Goal: Find specific page/section: Find specific page/section

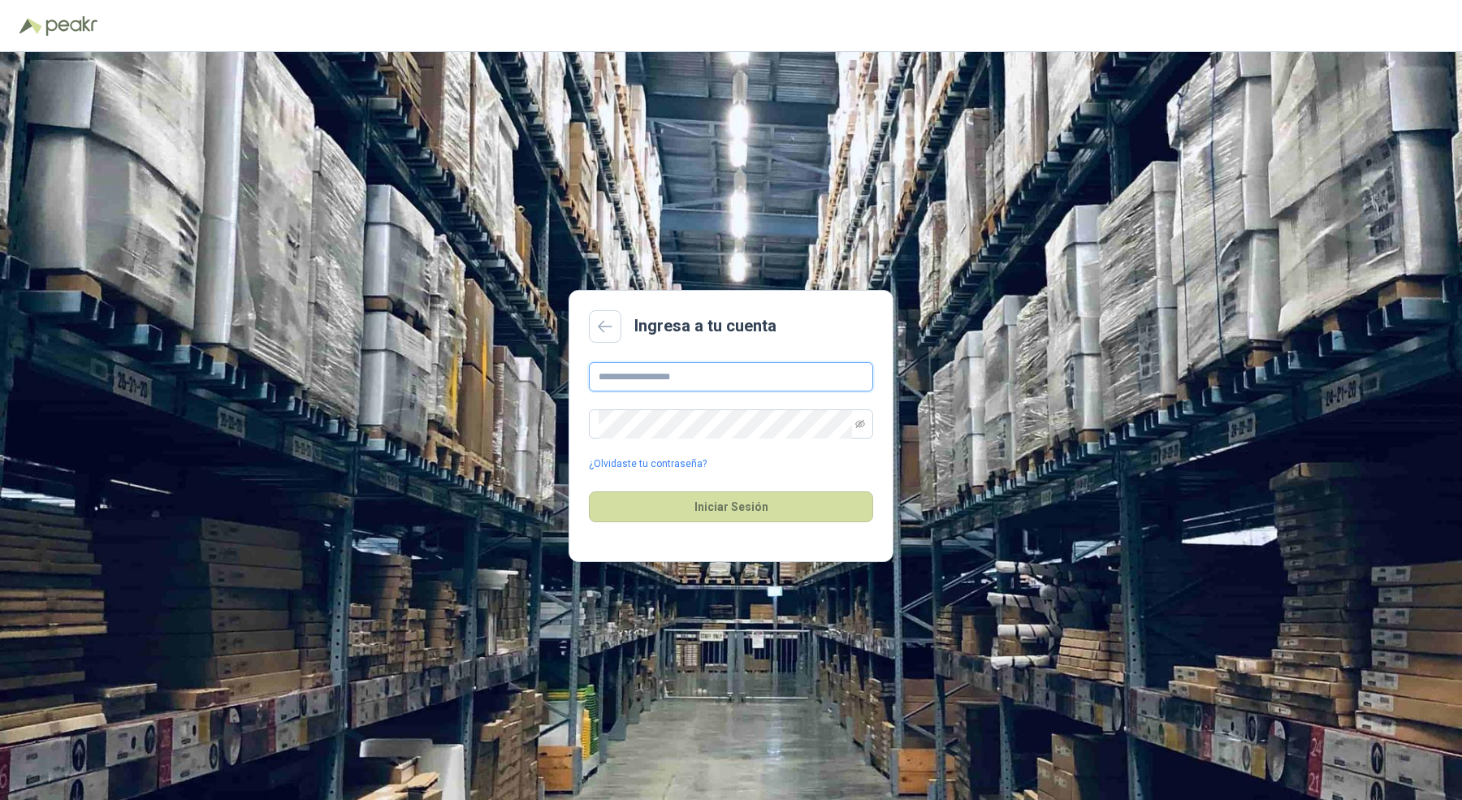
click at [669, 387] on input "text" at bounding box center [731, 376] width 284 height 29
type input "**********"
click at [589, 491] on button "Iniciar Sesión" at bounding box center [731, 506] width 284 height 31
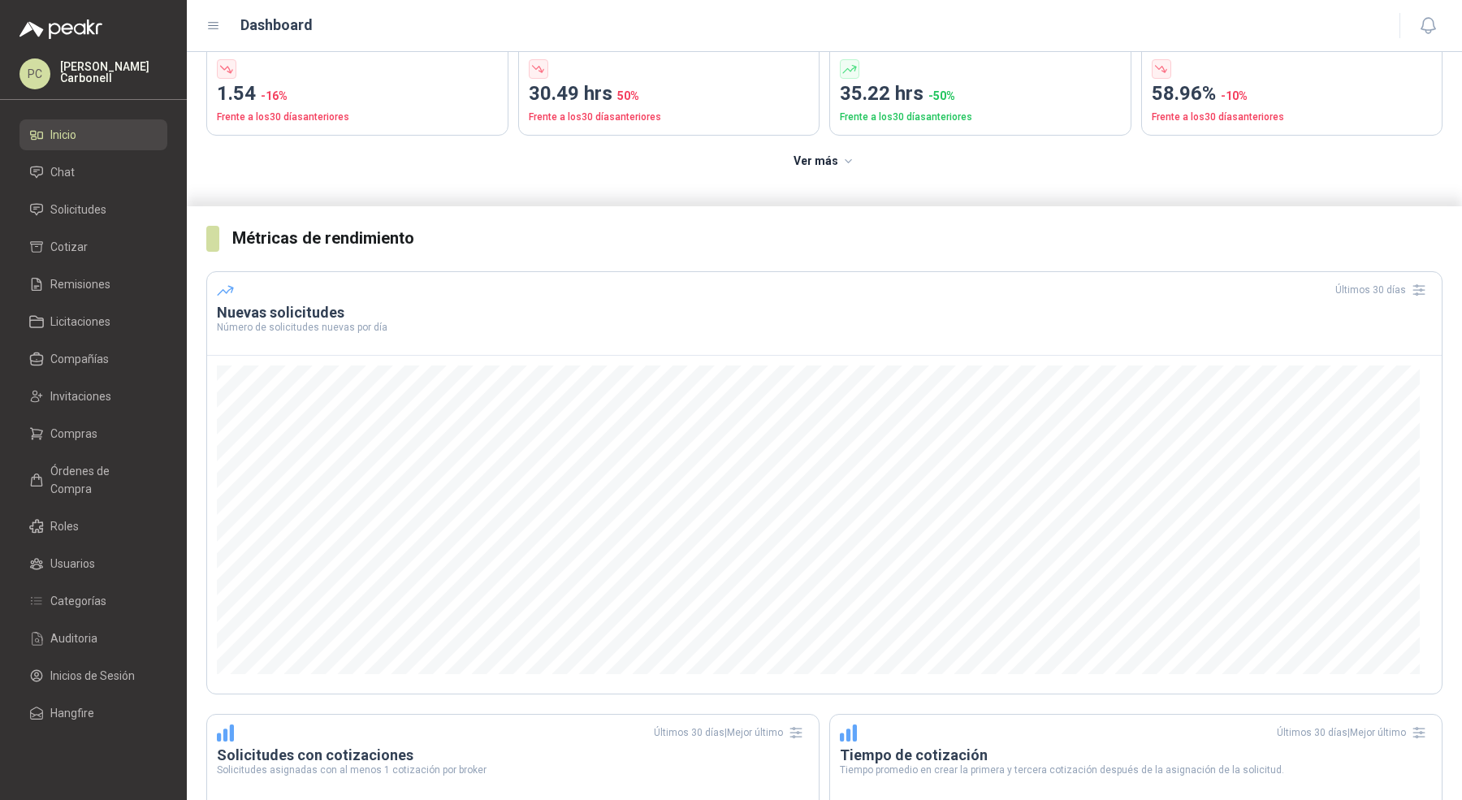
scroll to position [167, 0]
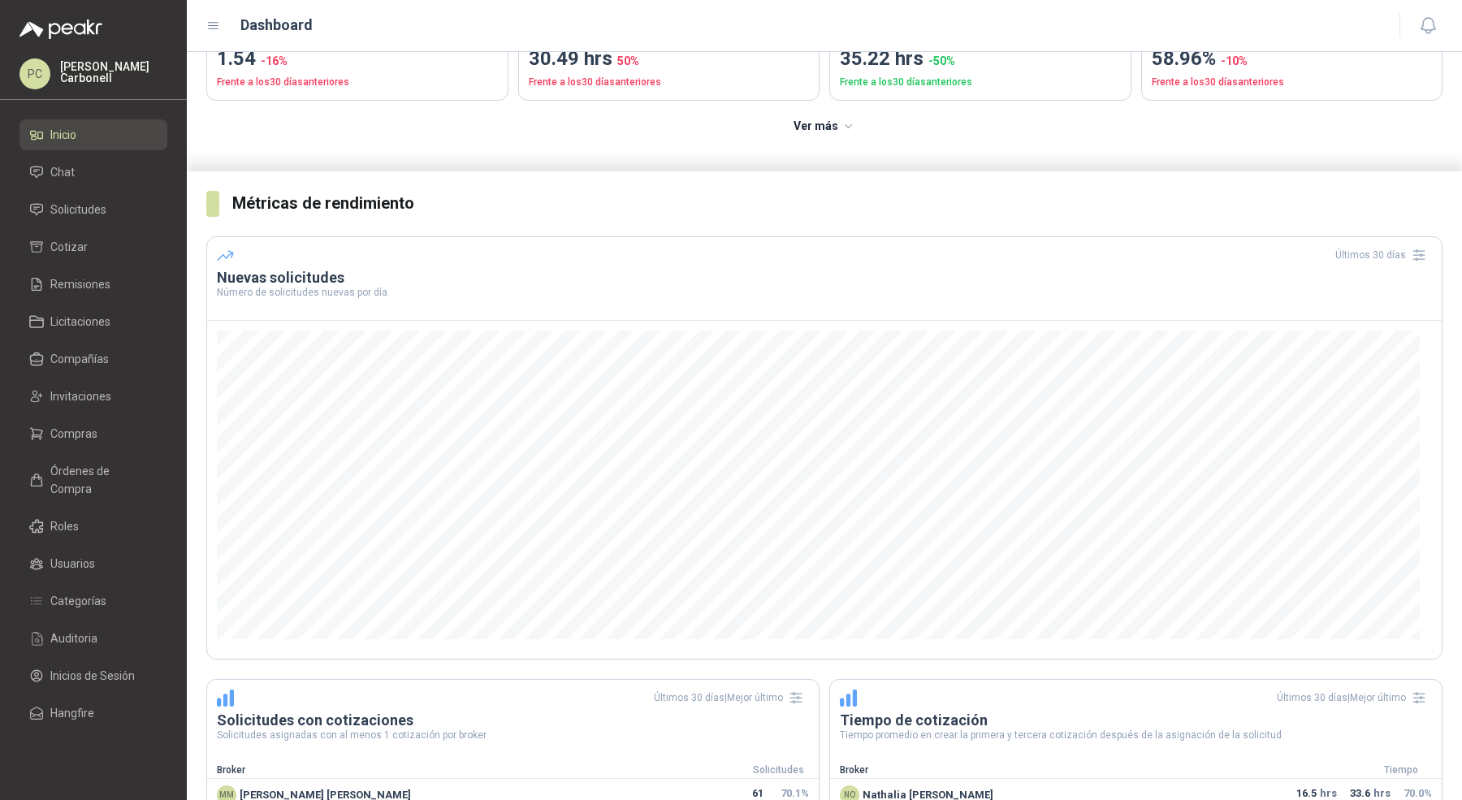
click at [1419, 517] on div at bounding box center [824, 485] width 1234 height 328
click at [102, 215] on span "Solicitudes" at bounding box center [78, 210] width 56 height 18
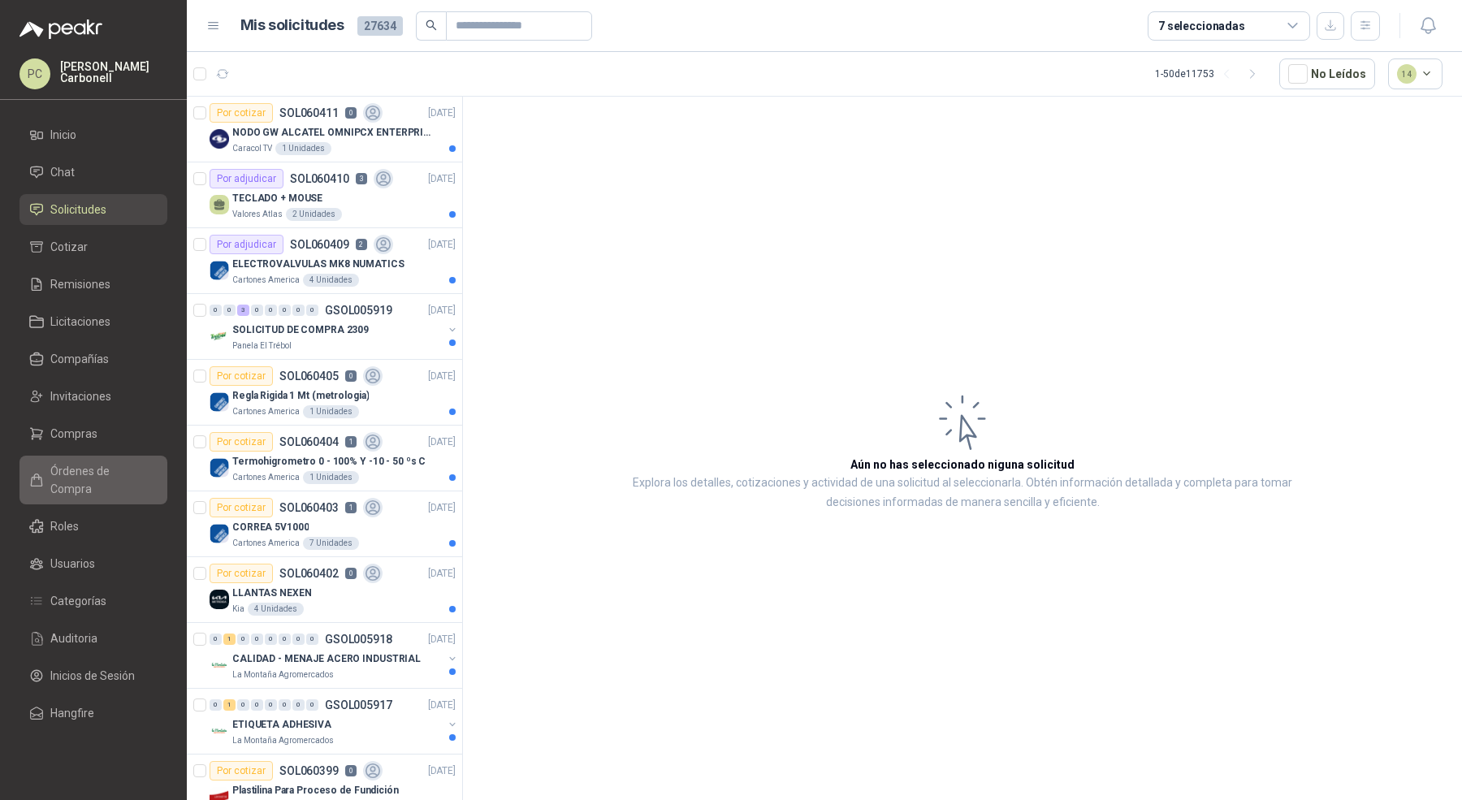
click at [110, 467] on span "Órdenes de Compra" at bounding box center [101, 480] width 102 height 36
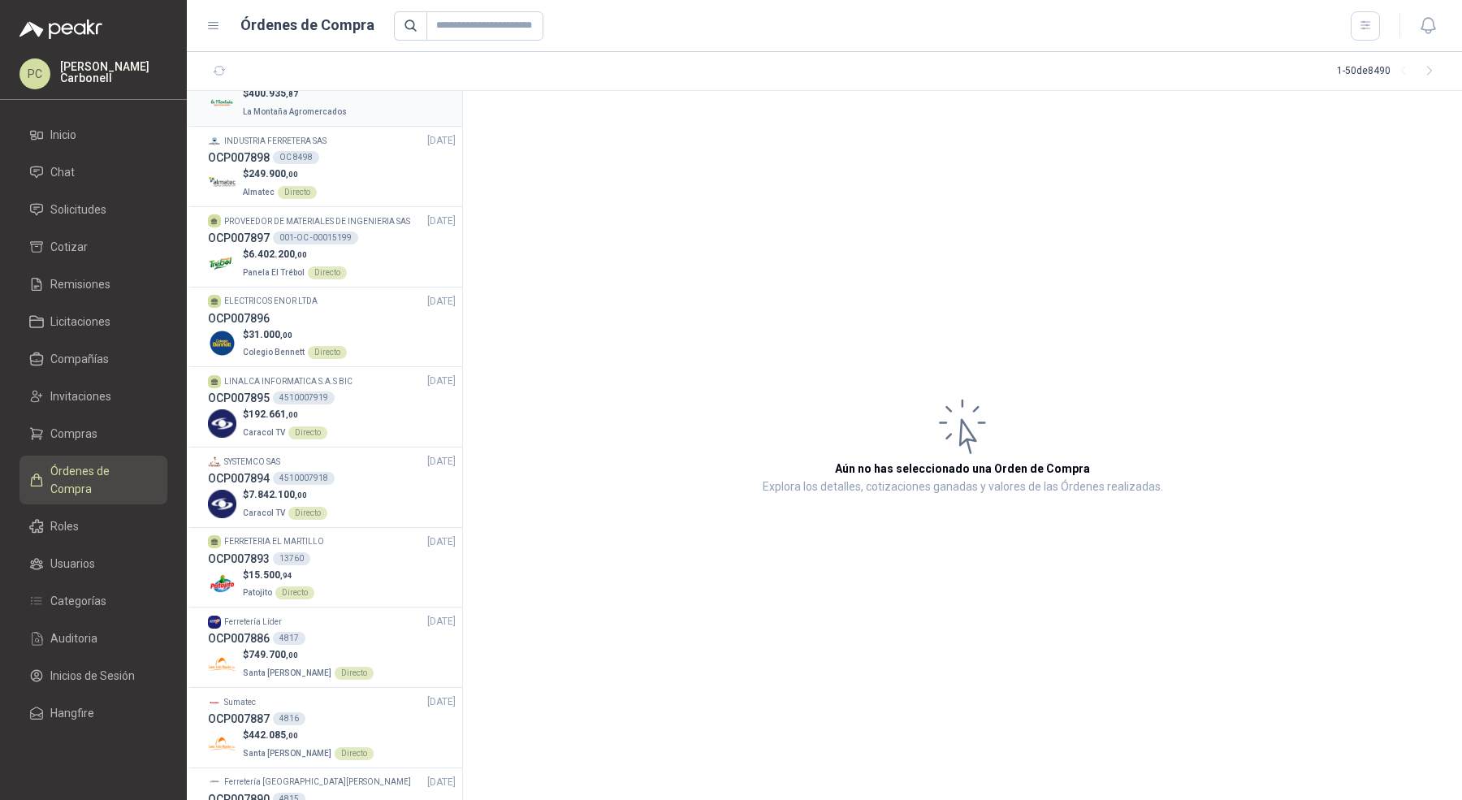
scroll to position [1191, 0]
